Goal: Book appointment/travel/reservation

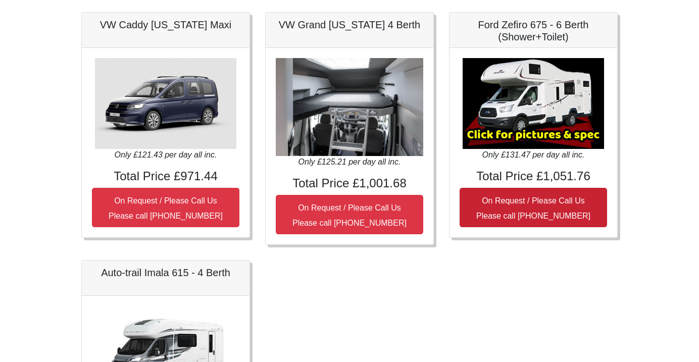
scroll to position [393, 0]
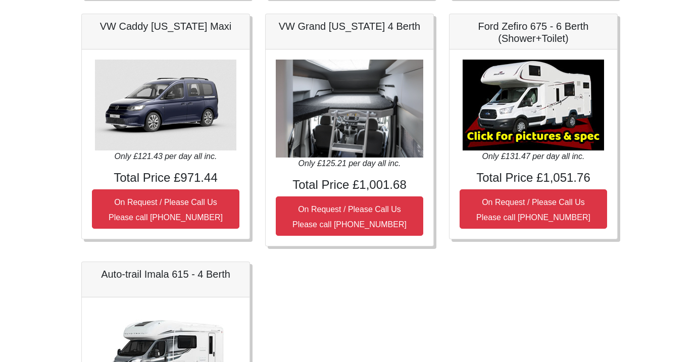
click at [559, 93] on img at bounding box center [533, 105] width 141 height 91
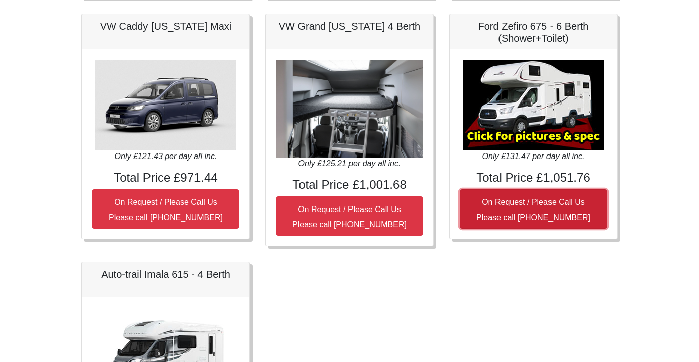
click at [504, 209] on button "On Request / Please Call Us Please call [PHONE_NUMBER]" at bounding box center [533, 208] width 147 height 39
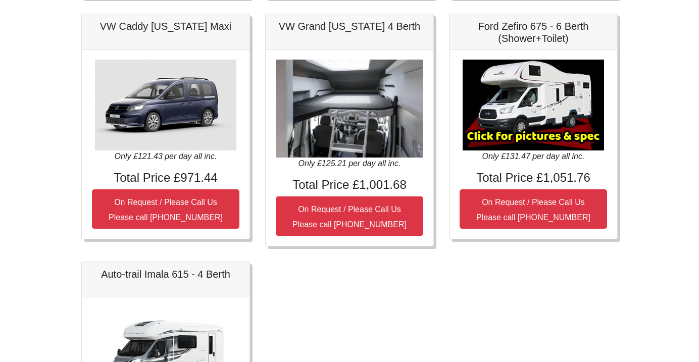
click at [513, 136] on img at bounding box center [533, 105] width 141 height 91
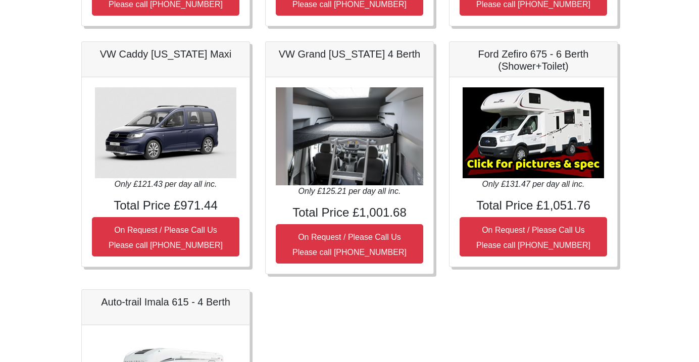
scroll to position [367, 0]
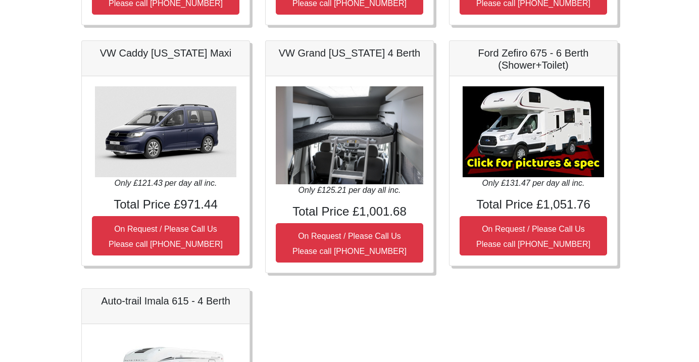
click at [532, 136] on img at bounding box center [533, 131] width 141 height 91
click at [532, 161] on img at bounding box center [533, 131] width 141 height 91
click at [528, 105] on img at bounding box center [533, 131] width 141 height 91
click at [533, 56] on h5 "Ford Zefiro 675 - 6 Berth (Shower+Toilet)" at bounding box center [533, 59] width 147 height 24
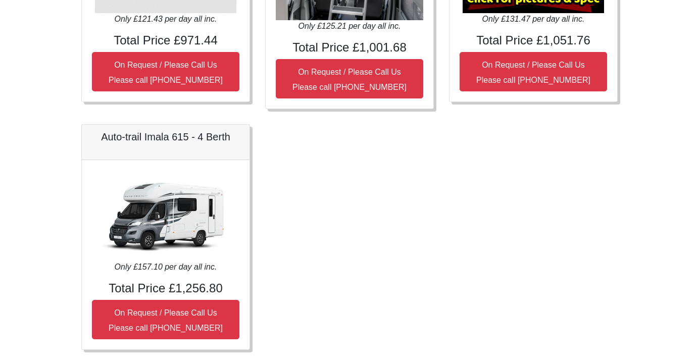
scroll to position [537, 0]
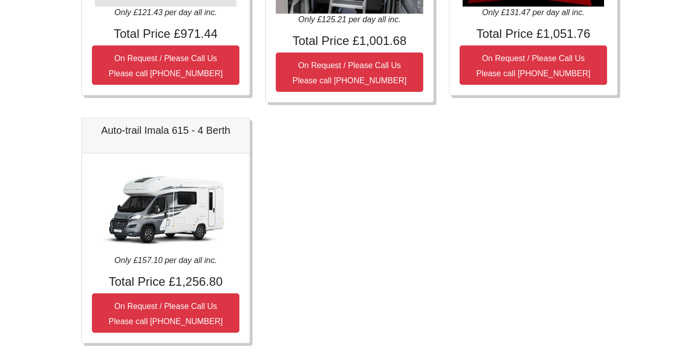
click at [187, 244] on img at bounding box center [165, 209] width 141 height 91
drag, startPoint x: 215, startPoint y: 286, endPoint x: 243, endPoint y: 263, distance: 36.6
click at [243, 263] on div "Only £157.10 per day all inc. Total Price £1,256.80 On Request / Please Call Us…" at bounding box center [166, 248] width 168 height 189
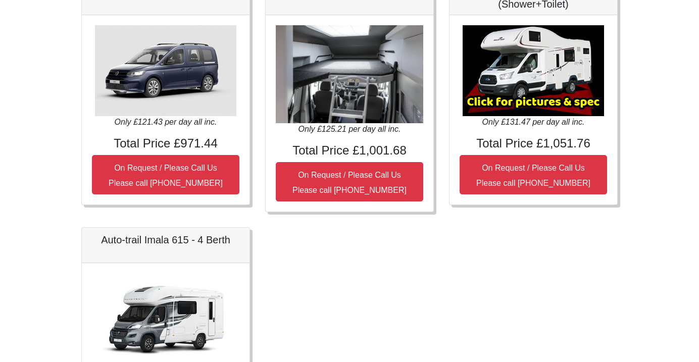
scroll to position [425, 0]
